Goal: Check status: Check status

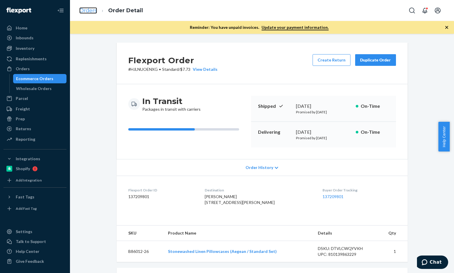
click at [90, 11] on link "Orders" at bounding box center [88, 10] width 18 height 6
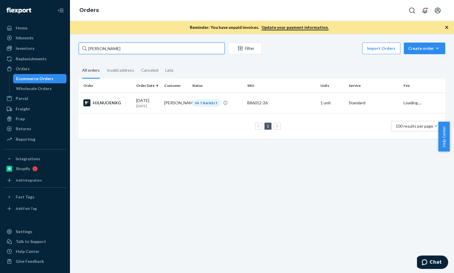
click at [129, 47] on input "[PERSON_NAME]" at bounding box center [152, 49] width 146 height 12
paste input "[PERSON_NAME]"
type input "[PERSON_NAME]"
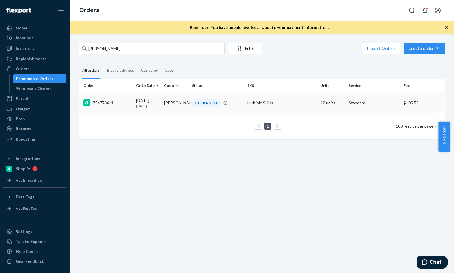
click at [107, 106] on div "7547736-1" at bounding box center [107, 102] width 48 height 7
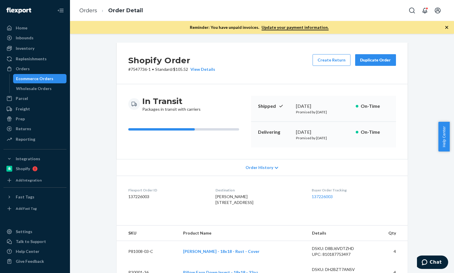
click at [131, 195] on dd "137226003" at bounding box center [167, 197] width 78 height 6
drag, startPoint x: 131, startPoint y: 195, endPoint x: 233, endPoint y: 196, distance: 101.8
click at [132, 195] on dd "137226003" at bounding box center [167, 197] width 78 height 6
copy dd "137226003"
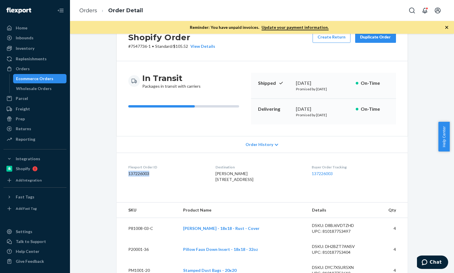
scroll to position [58, 0]
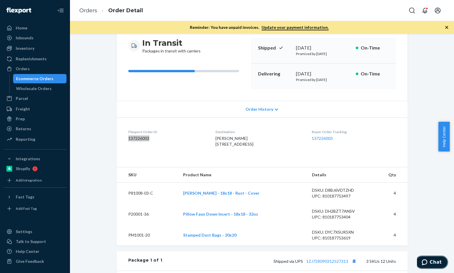
click at [428, 256] on button "Chat" at bounding box center [431, 262] width 33 height 13
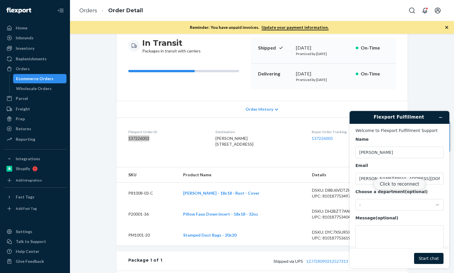
click at [394, 183] on button "Click to reconnect" at bounding box center [400, 184] width 52 height 11
click at [376, 204] on div "Reconnecting..." at bounding box center [400, 195] width 100 height 145
click at [384, 206] on div "-" at bounding box center [396, 204] width 74 height 5
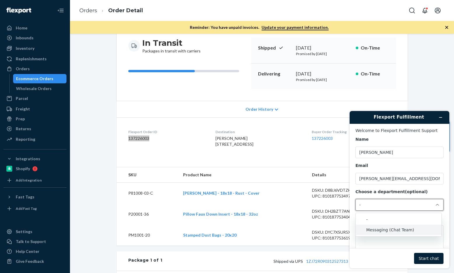
click at [373, 225] on li "Messaging (Chat Team)" at bounding box center [399, 230] width 86 height 11
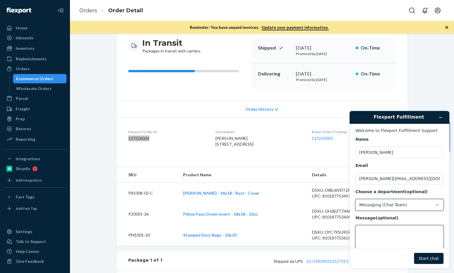
click at [374, 239] on textarea "Message (optional)" at bounding box center [400, 242] width 88 height 33
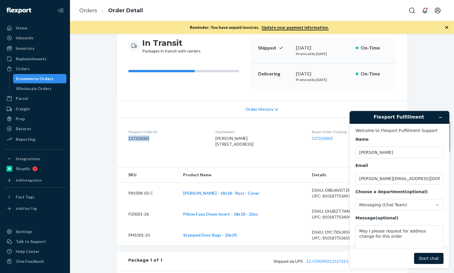
click at [135, 142] on div "Flexport Order ID 137226003" at bounding box center [167, 140] width 78 height 20
click at [391, 240] on textarea "May I please request for address change for this order" at bounding box center [400, 242] width 88 height 33
paste textarea "137226003"
type textarea "May I please request for address change for this order 137226003?"
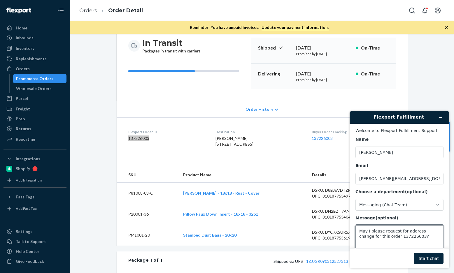
click at [432, 256] on button "Start chat" at bounding box center [428, 258] width 29 height 11
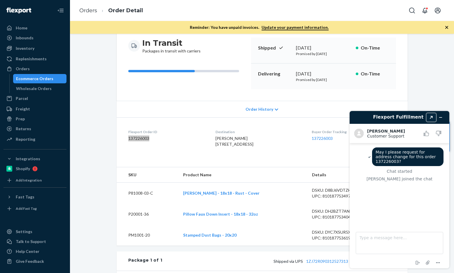
click at [429, 116] on button "Created with Sketch." at bounding box center [431, 117] width 9 height 8
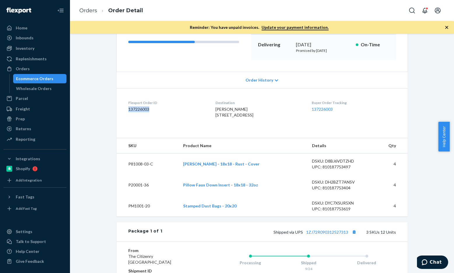
scroll to position [175, 0]
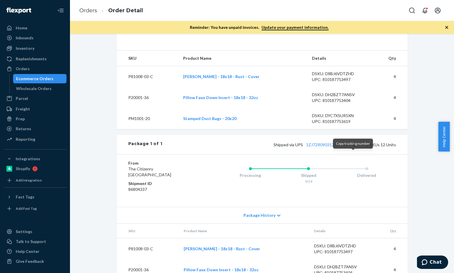
click at [356, 149] on button "Copy tracking number" at bounding box center [355, 145] width 8 height 8
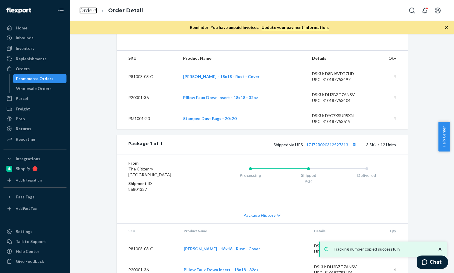
click at [95, 12] on link "Orders" at bounding box center [88, 10] width 18 height 6
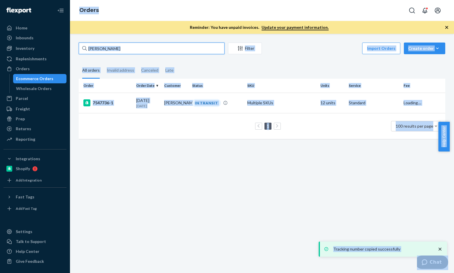
click at [129, 47] on input "[PERSON_NAME]" at bounding box center [152, 49] width 146 height 12
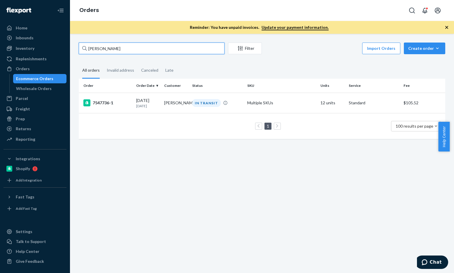
paste input "[PERSON_NAME]"
type input "[PERSON_NAME]"
click at [111, 102] on div "7551376-1" at bounding box center [107, 102] width 48 height 7
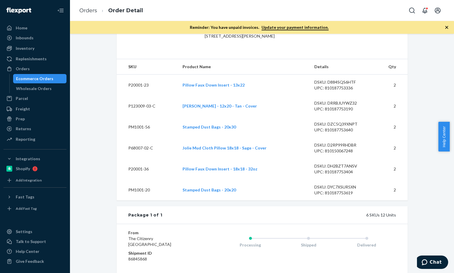
scroll to position [175, 0]
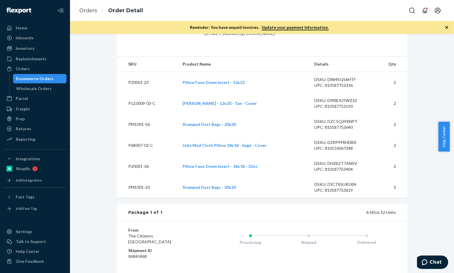
click at [82, 14] on li "Orders" at bounding box center [88, 11] width 18 height 8
click at [84, 12] on link "Orders" at bounding box center [88, 10] width 18 height 6
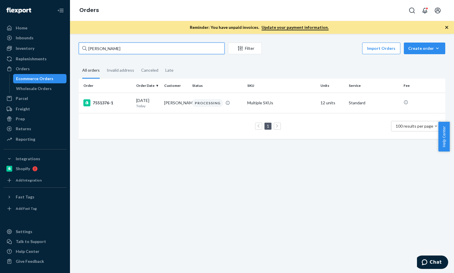
click at [122, 52] on input "[PERSON_NAME]" at bounding box center [152, 49] width 146 height 12
paste input "137195774"
type input "137195774"
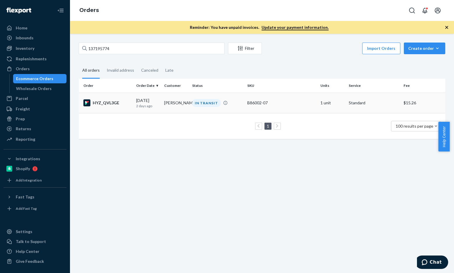
click at [101, 104] on div "HYZ_QVL3GE" at bounding box center [107, 102] width 48 height 7
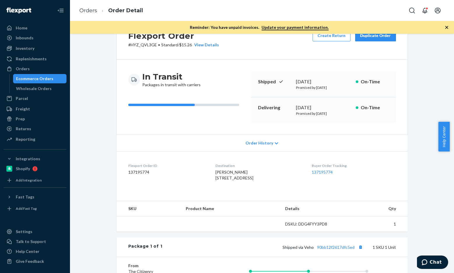
scroll to position [58, 0]
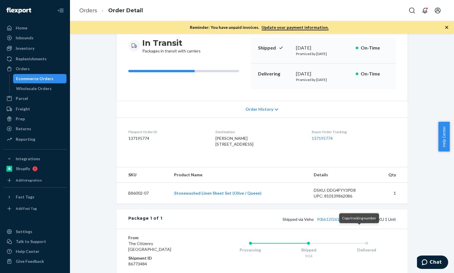
drag, startPoint x: 359, startPoint y: 233, endPoint x: 325, endPoint y: 208, distance: 41.5
click at [359, 223] on button "Copy tracking number" at bounding box center [361, 220] width 8 height 8
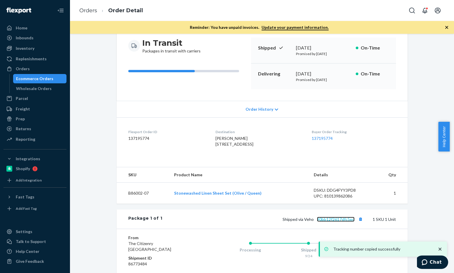
click at [343, 222] on link "90bb12f2617dfc5ed" at bounding box center [336, 219] width 38 height 5
click at [90, 14] on li "Orders" at bounding box center [88, 11] width 18 height 8
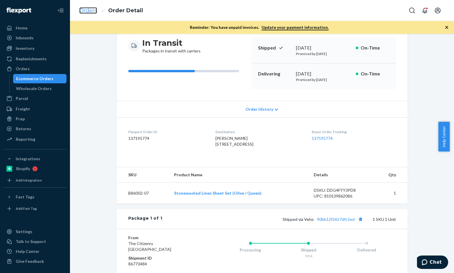
click at [95, 13] on link "Orders" at bounding box center [88, 10] width 18 height 6
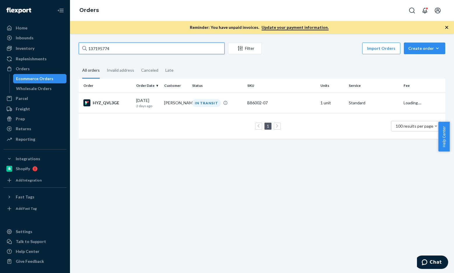
click at [140, 49] on input "137195774" at bounding box center [152, 49] width 146 height 12
paste input "[DEMOGRAPHIC_DATA][PERSON_NAME]"
type input "[DEMOGRAPHIC_DATA][PERSON_NAME]"
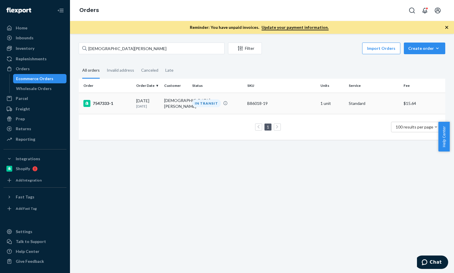
click at [105, 106] on div "7547333-1" at bounding box center [107, 103] width 48 height 7
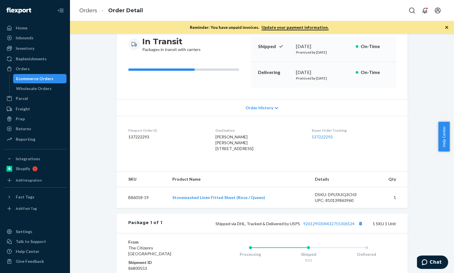
scroll to position [117, 0]
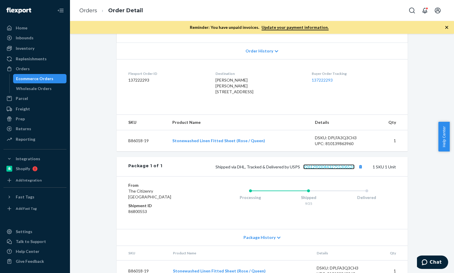
click at [324, 170] on link "9261290304432755306524" at bounding box center [328, 167] width 51 height 5
